Goal: Contribute content

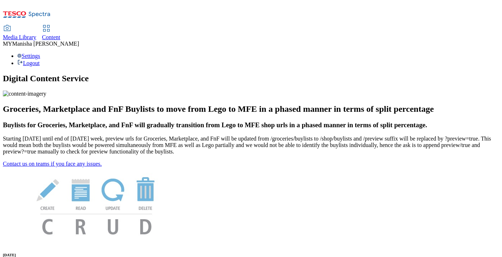
click at [60, 34] on span "Content" at bounding box center [51, 37] width 18 height 6
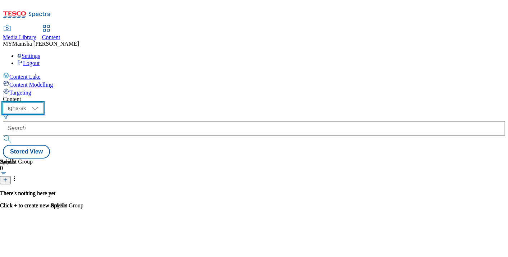
click at [43, 103] on select "ighs-cz ighs-hu ighs-sk" at bounding box center [23, 109] width 40 height 12
select select "ighs-hu"
click at [43, 103] on select "ighs-cz ighs-hu ighs-sk" at bounding box center [23, 109] width 40 height 12
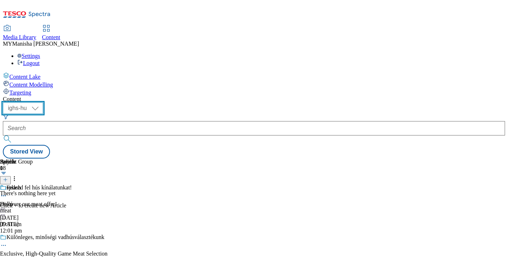
scroll to position [493, 0]
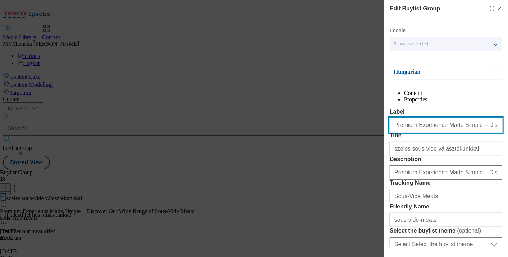
click at [418, 132] on input "Premium Experience Made Simple – Discover Our Wide Range of Sous-Vide Meats" at bounding box center [446, 125] width 113 height 14
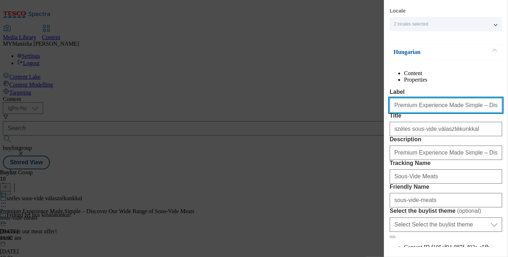
scroll to position [22, 0]
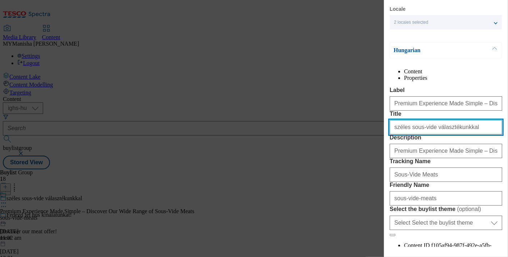
click at [459, 135] on input "széles sous-vide választékunkkal" at bounding box center [446, 127] width 113 height 14
paste input "Prémium élmény egyszerűen és gyorsan sous-vide kínálat"
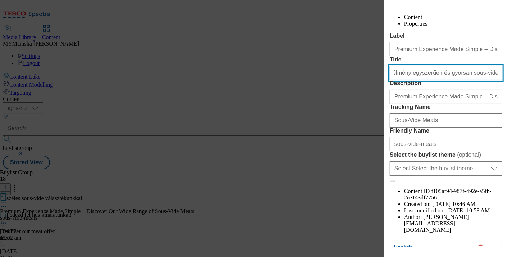
scroll to position [77, 0]
type input "Prémium élmény egyszerűen és gyorsan sous-vide kínálatunkkal"
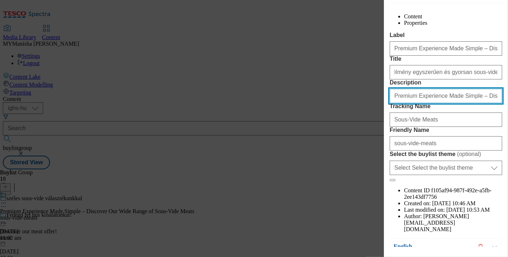
scroll to position [0, 0]
click at [415, 103] on input "Premium Experience Made Simple – Discover Our Wide Range of Sous-Vide Meats" at bounding box center [446, 96] width 113 height 14
paste input "with Our Sous-Vide Meats"
type input "Premium Experience Made Simple with Our Sous-Vide Meats"
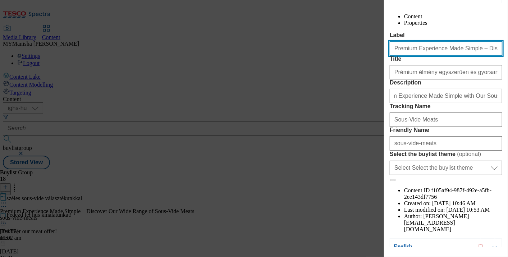
scroll to position [0, 0]
click at [417, 56] on input "Premium Experience Made Simple – Discover Our Wide Range of Sous-Vide Meats" at bounding box center [446, 48] width 113 height 14
paste input "with Our Sous-Vide Meats"
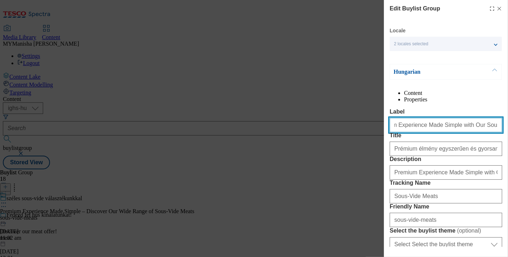
type input "Premium Experience Made Simple with Our Sous-Vide Meats"
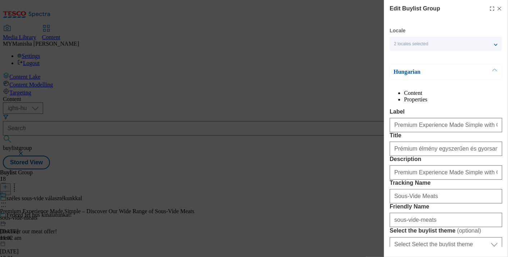
click at [493, 66] on button "Modal" at bounding box center [495, 71] width 14 height 15
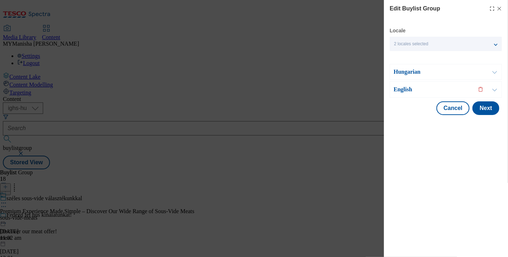
click at [498, 92] on button "Modal" at bounding box center [495, 90] width 14 height 16
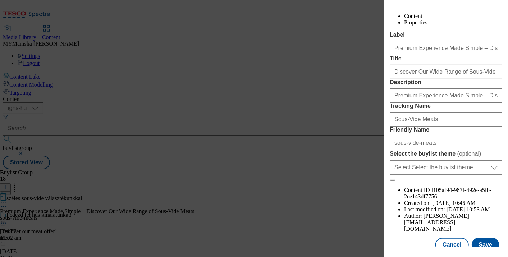
scroll to position [95, 0]
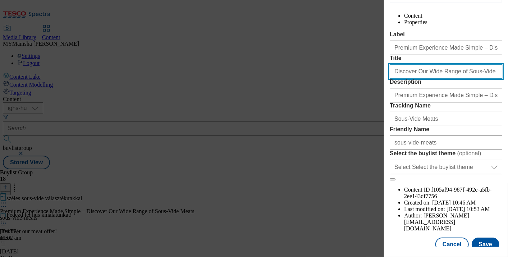
click at [466, 79] on input "Discover Our Wide Range of Sous-Vide Meats" at bounding box center [446, 71] width 113 height 14
paste input "Premium Experience Made Simple with Our"
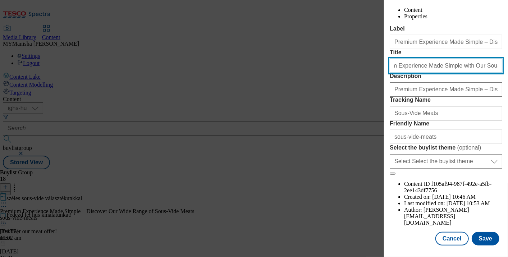
scroll to position [110, 0]
type input "Premium Experience Made Simple with Our Sous-Vide Meats"
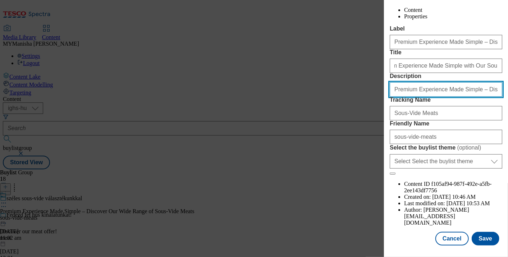
scroll to position [0, 0]
click at [484, 97] on input "Premium Experience Made Simple – Discover Our Wide Range of Sous-Vide Meats" at bounding box center [446, 89] width 113 height 14
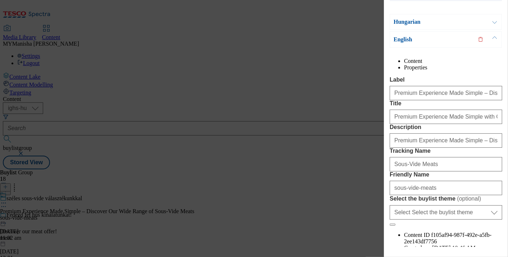
click at [493, 24] on button "Modal" at bounding box center [495, 21] width 14 height 15
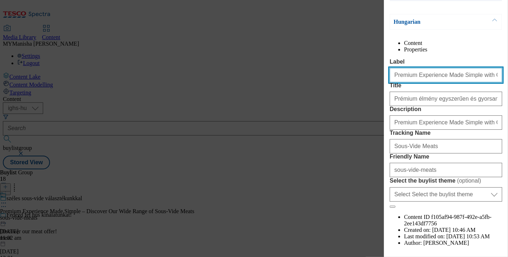
click at [457, 82] on input "Premium Experience Made Simple with Our Sous-Vide Meats" at bounding box center [446, 75] width 113 height 14
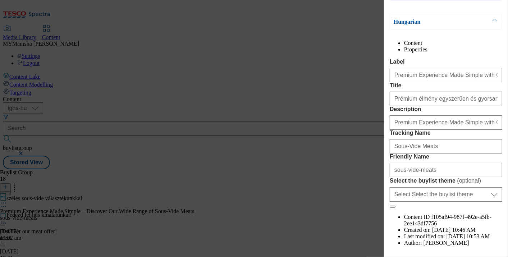
click at [494, 21] on button "Modal" at bounding box center [495, 21] width 14 height 15
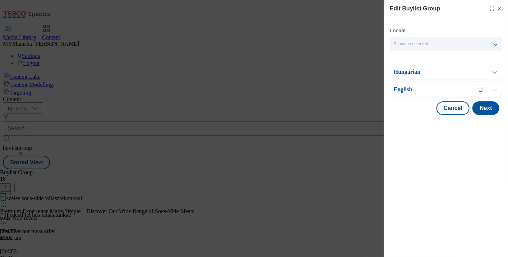
click at [500, 7] on icon "Modal" at bounding box center [500, 9] width 6 height 6
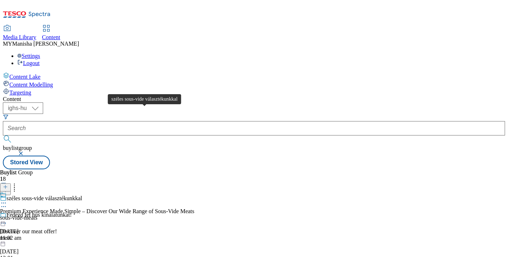
click at [82, 195] on div "széles sous-vide választékunkkal" at bounding box center [44, 198] width 76 height 6
click at [7, 203] on icon at bounding box center [3, 206] width 7 height 7
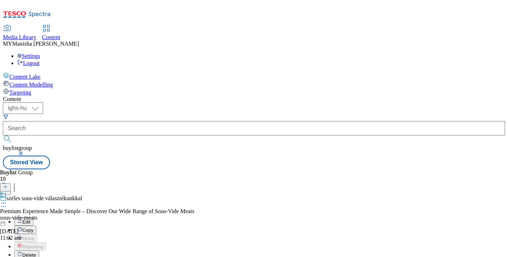
click at [31, 219] on span "Edit" at bounding box center [26, 221] width 8 height 5
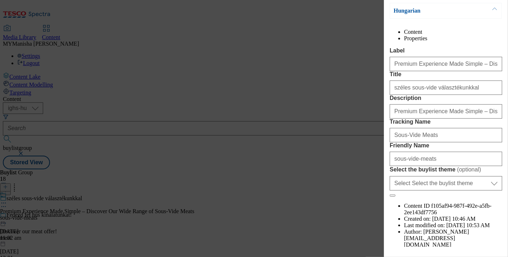
scroll to position [62, 0]
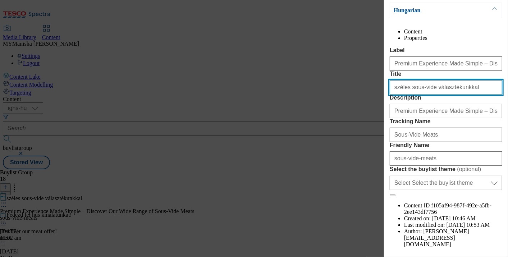
paste input "Prémium élmény egyszerűen és gyorsan sous-vide kínálat"
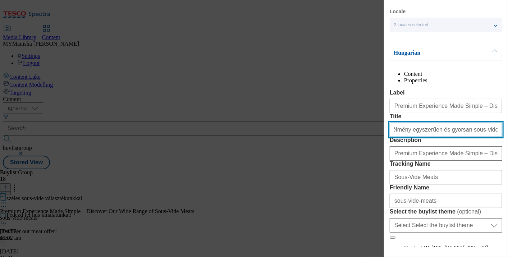
type input "Prémium élmény egyszerűen és gyorsan sous-vide kínálatunkkal"
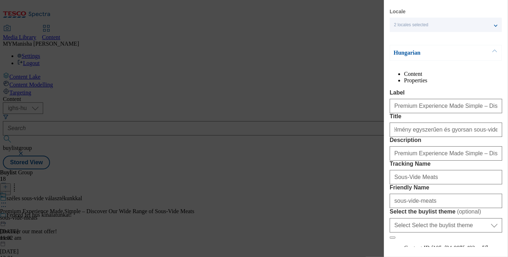
scroll to position [0, 0]
click at [492, 50] on button "Modal" at bounding box center [495, 52] width 14 height 15
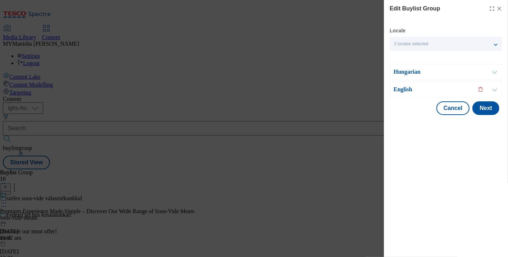
click at [499, 91] on button "Modal" at bounding box center [495, 90] width 14 height 16
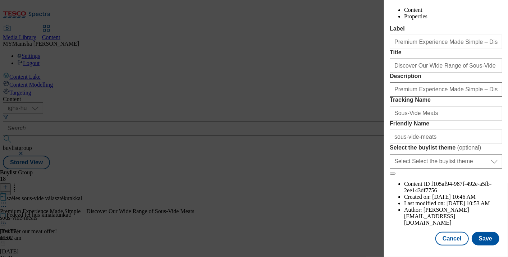
scroll to position [132, 0]
click at [485, 232] on button "Save" at bounding box center [486, 239] width 28 height 14
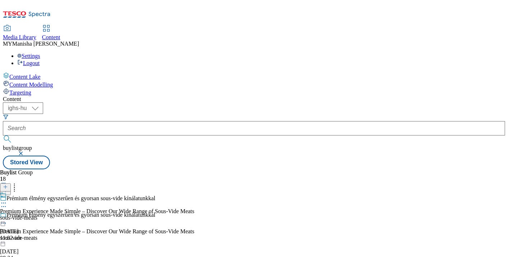
scroll to position [0, 0]
